Goal: Task Accomplishment & Management: Use online tool/utility

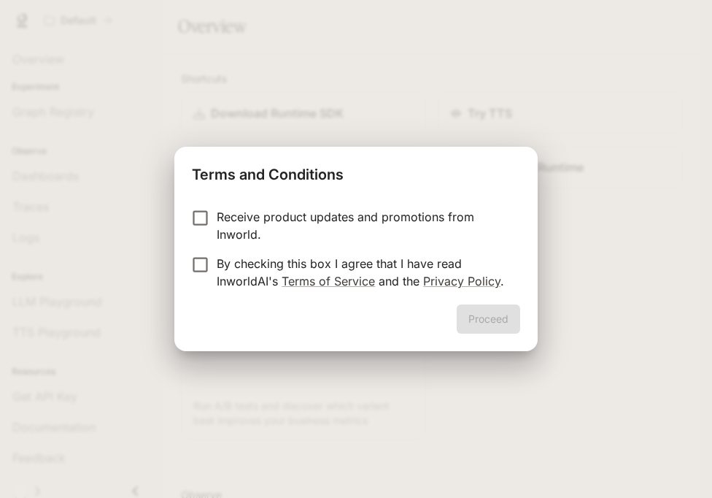
click at [392, 268] on p "By checking this box I agree that I have read InworldAI's Terms of Service and …" at bounding box center [363, 272] width 292 height 35
click at [498, 325] on button "Proceed" at bounding box center [488, 318] width 63 height 29
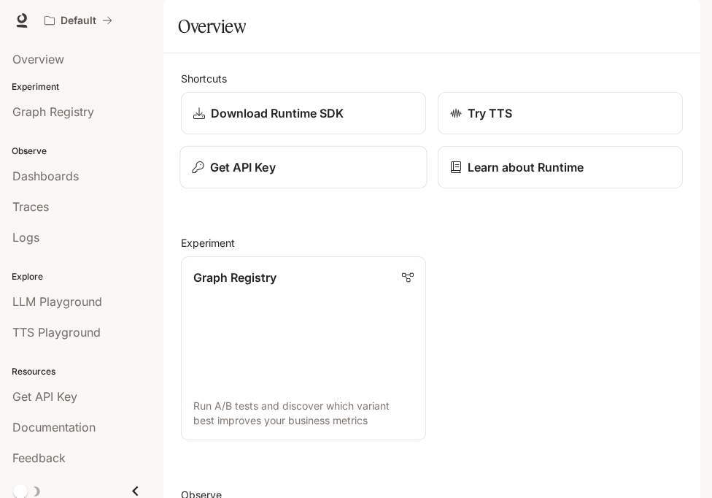
click at [347, 176] on div "Get API Key" at bounding box center [303, 167] width 223 height 18
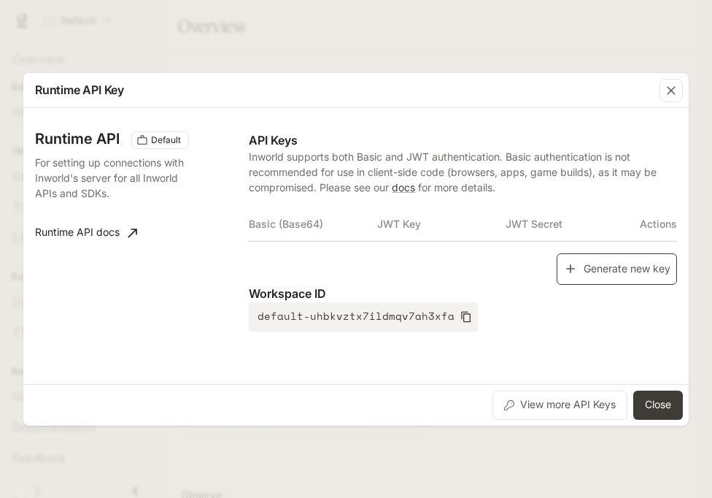
click at [589, 261] on button "Generate new key" at bounding box center [617, 268] width 120 height 31
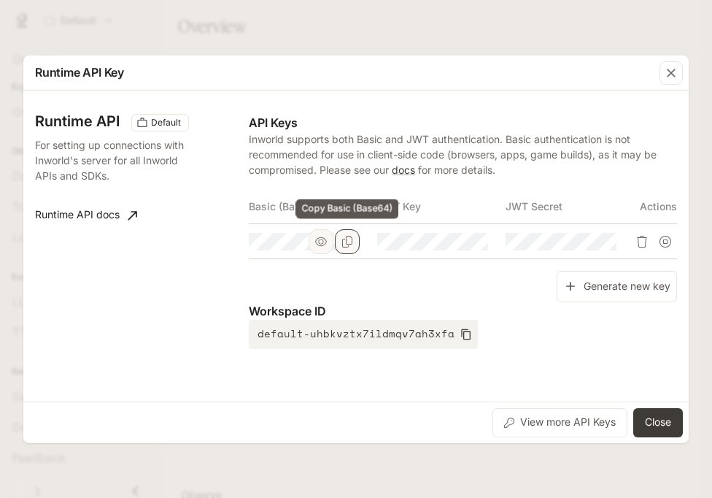
click at [341, 244] on icon "Copy Basic (Base64)" at bounding box center [347, 242] width 12 height 12
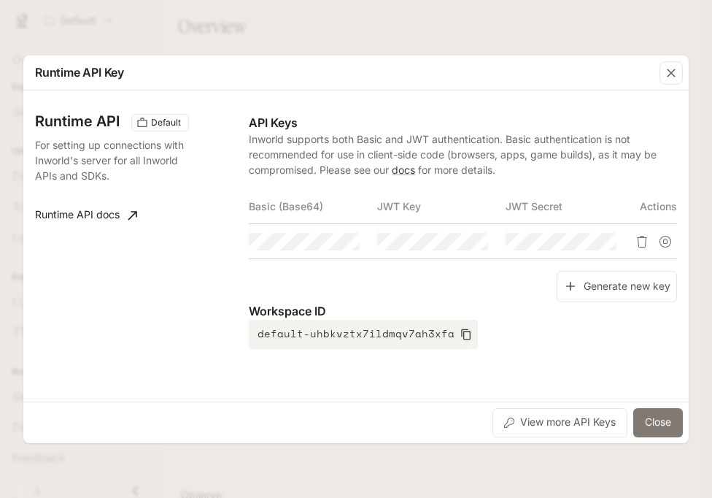
click at [652, 417] on button "Close" at bounding box center [658, 422] width 50 height 29
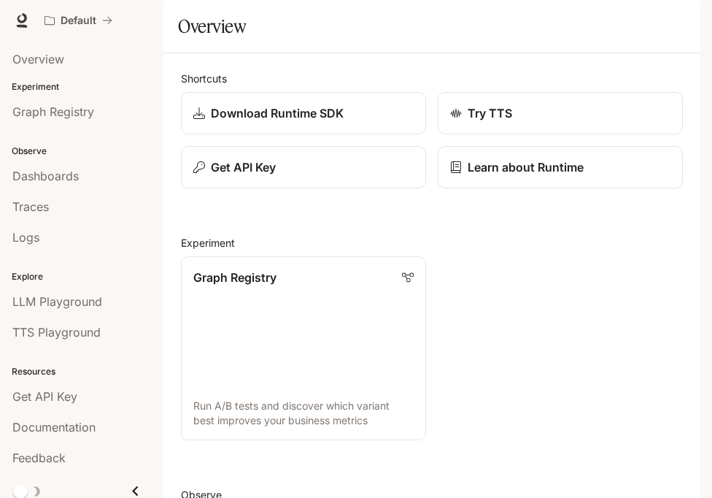
click at [679, 18] on icon "button" at bounding box center [680, 21] width 8 height 8
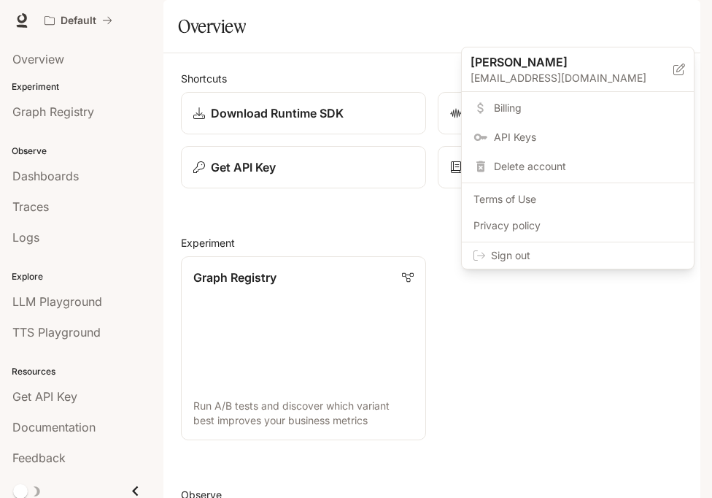
click at [606, 263] on div "Sign out" at bounding box center [578, 255] width 232 height 26
